Goal: Navigation & Orientation: Find specific page/section

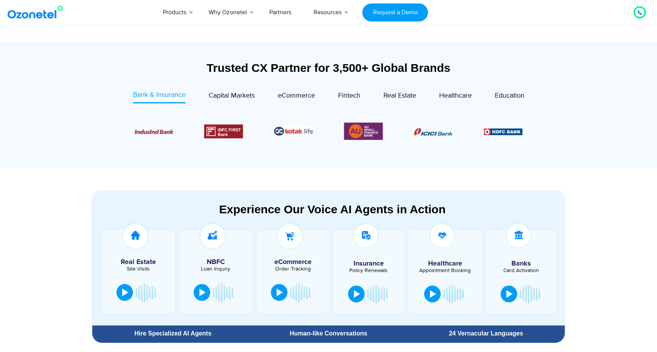
scroll to position [260, 0]
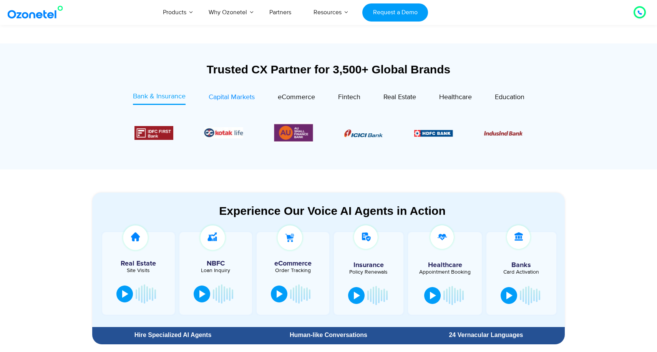
click at [243, 97] on span "Capital Markets" at bounding box center [232, 97] width 46 height 8
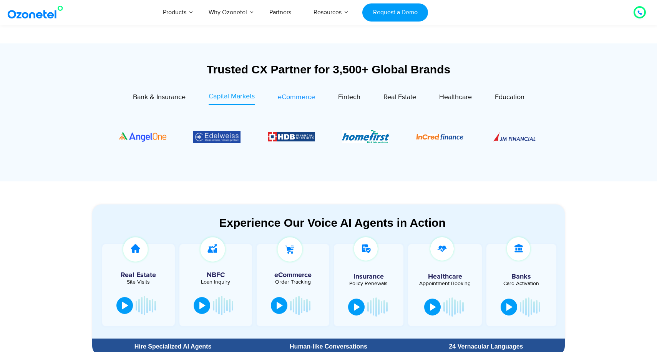
click at [282, 97] on span "eCommerce" at bounding box center [296, 97] width 37 height 8
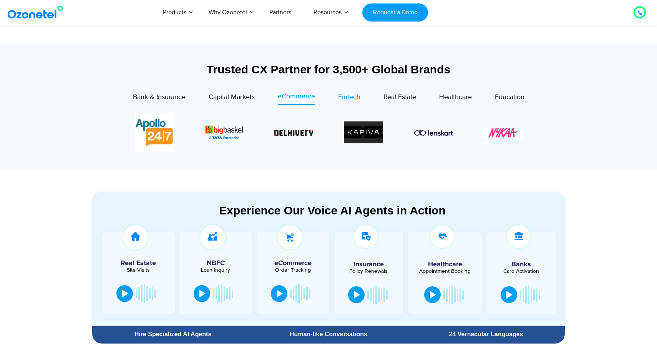
click at [347, 99] on span "Fintech" at bounding box center [349, 97] width 22 height 8
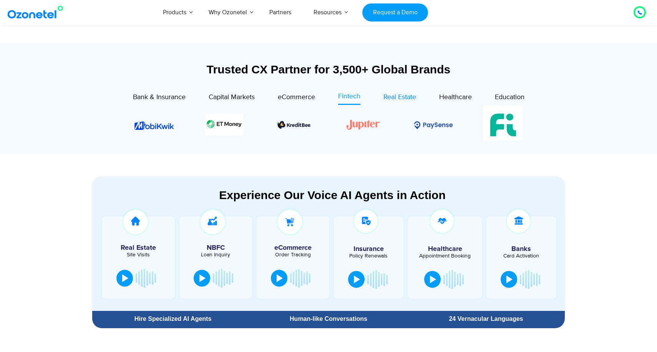
click at [408, 95] on span "Real Estate" at bounding box center [400, 97] width 33 height 8
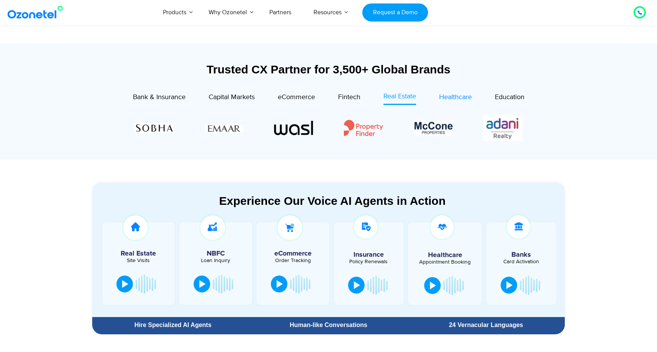
click at [444, 96] on span "Healthcare" at bounding box center [455, 97] width 33 height 8
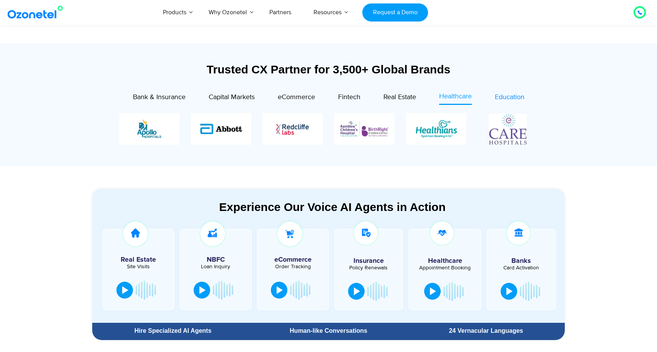
click at [503, 98] on span "Education" at bounding box center [510, 97] width 30 height 8
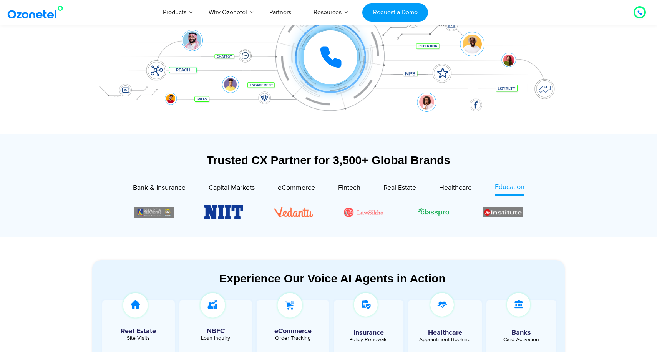
scroll to position [0, 0]
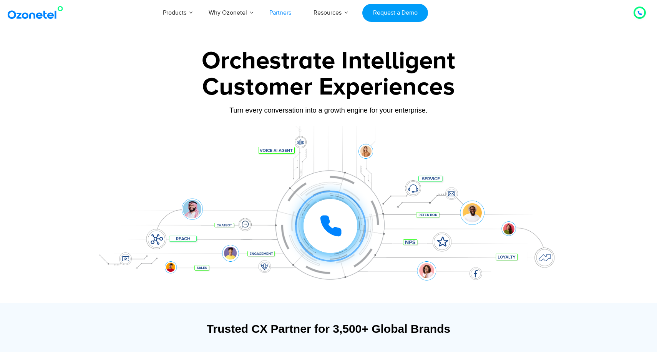
click at [283, 16] on link "Partners" at bounding box center [280, 12] width 44 height 25
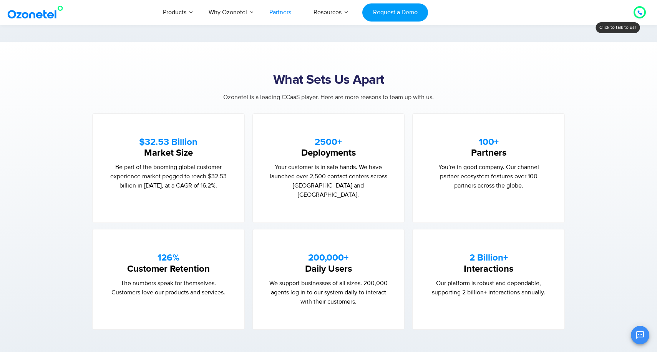
scroll to position [428, 0]
